Goal: Transaction & Acquisition: Purchase product/service

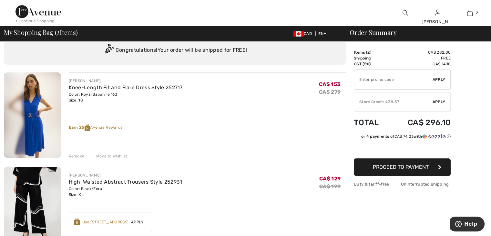
scroll to position [32, 0]
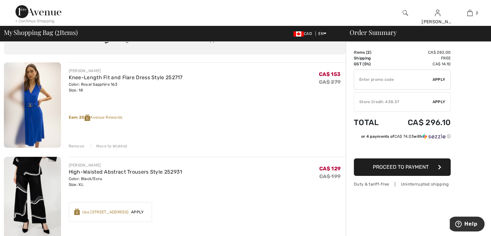
click at [32, 106] on img at bounding box center [32, 104] width 57 height 85
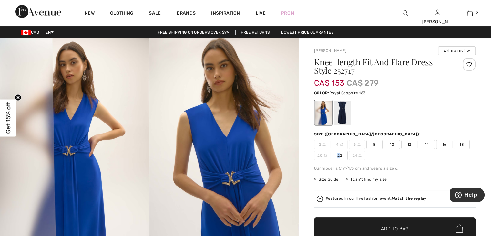
drag, startPoint x: 0, startPoint y: 0, endPoint x: 339, endPoint y: 154, distance: 372.1
click at [339, 154] on span "22" at bounding box center [340, 156] width 16 height 10
click at [342, 115] on div at bounding box center [342, 112] width 17 height 24
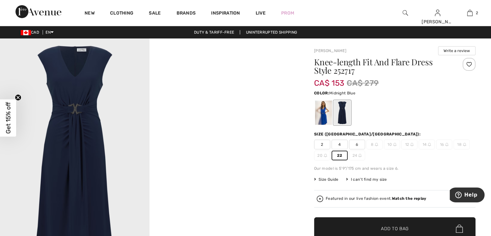
click at [339, 154] on span "22" at bounding box center [340, 156] width 16 height 10
click at [322, 117] on div at bounding box center [323, 112] width 17 height 24
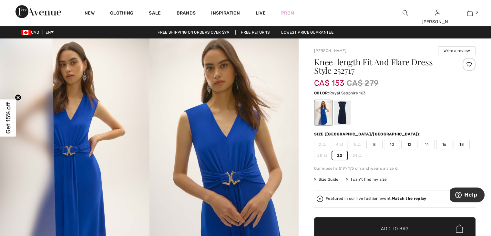
click at [322, 110] on div at bounding box center [323, 112] width 17 height 24
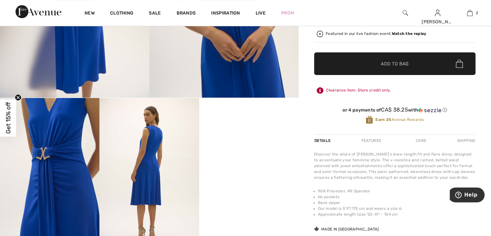
scroll to position [194, 0]
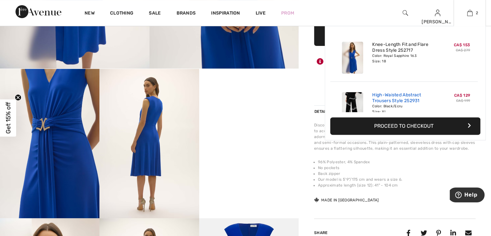
click at [425, 101] on link "High-Waisted Abstract Trousers Style 252931" at bounding box center [405, 98] width 64 height 12
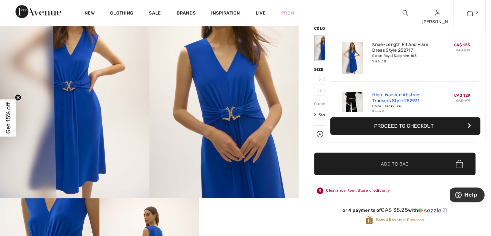
scroll to position [65, 0]
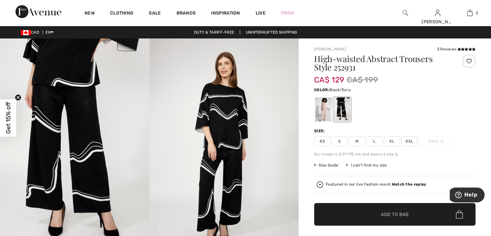
click at [222, 123] on img at bounding box center [225, 150] width 150 height 224
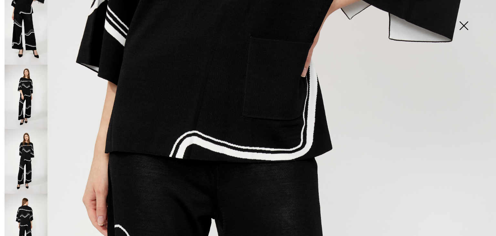
click at [464, 24] on img at bounding box center [464, 26] width 32 height 33
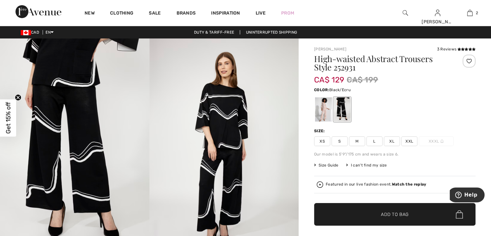
click at [228, 101] on img at bounding box center [225, 150] width 150 height 224
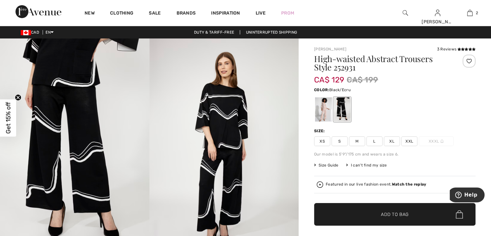
click at [366, 104] on div at bounding box center [395, 109] width 162 height 27
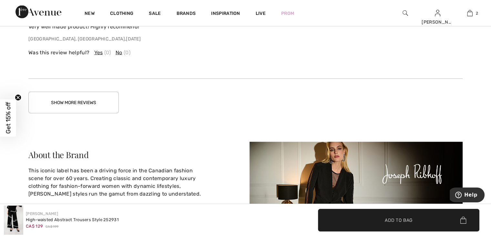
scroll to position [1195, 0]
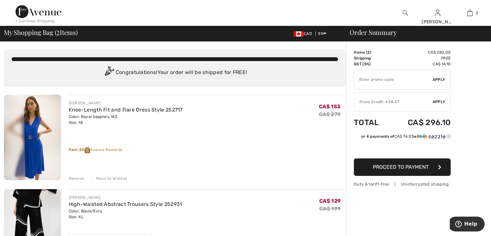
click at [437, 100] on span "Apply" at bounding box center [439, 102] width 13 height 6
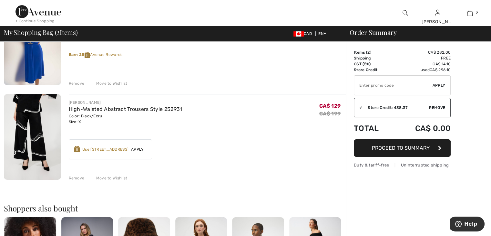
scroll to position [97, 0]
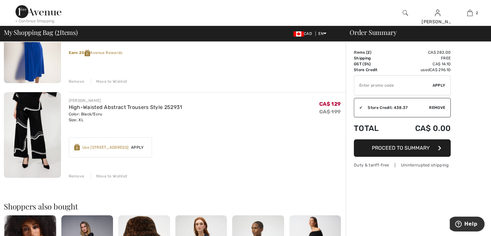
click at [75, 173] on div "Remove Move to Wishlist" at bounding box center [208, 175] width 278 height 7
click at [74, 175] on div "Remove" at bounding box center [77, 176] width 16 height 6
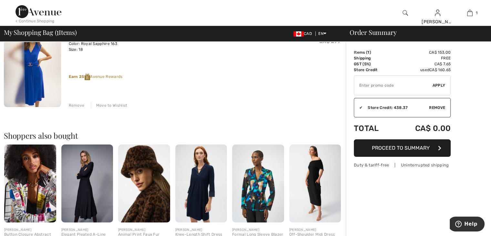
scroll to position [65, 0]
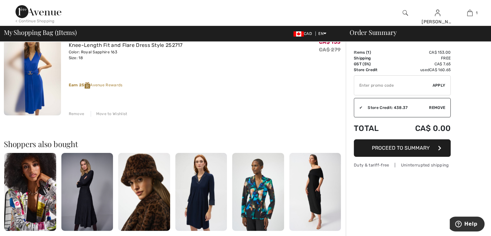
click at [19, 204] on img at bounding box center [30, 192] width 52 height 78
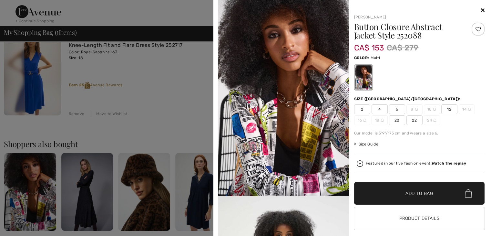
click at [256, 127] on img at bounding box center [283, 98] width 131 height 196
click at [253, 126] on img at bounding box center [283, 98] width 131 height 196
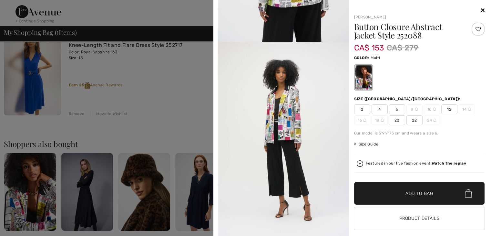
scroll to position [969, 0]
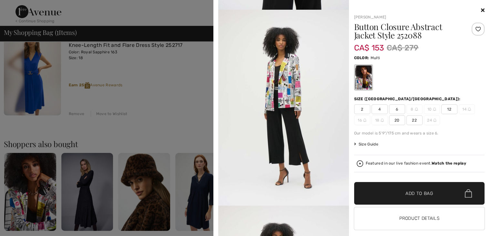
click at [481, 8] on icon at bounding box center [483, 9] width 4 height 5
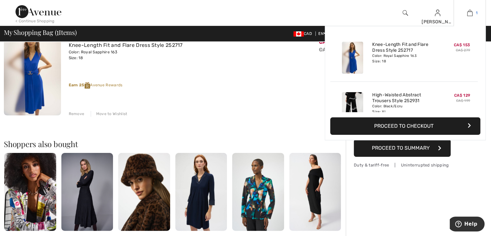
click at [470, 13] on img at bounding box center [470, 13] width 5 height 8
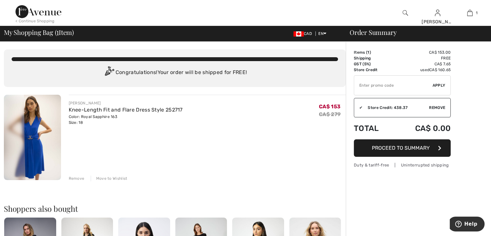
click at [405, 86] on input "TEXT" at bounding box center [393, 85] width 79 height 19
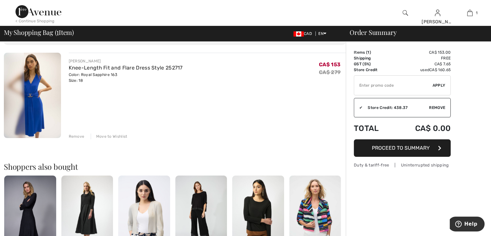
scroll to position [32, 0]
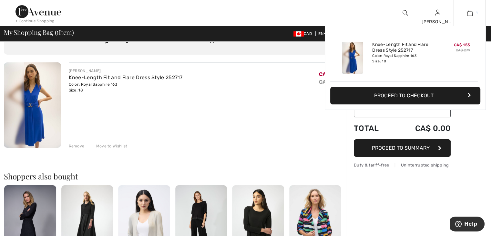
click at [469, 13] on img at bounding box center [470, 13] width 5 height 8
